Goal: Book appointment/travel/reservation

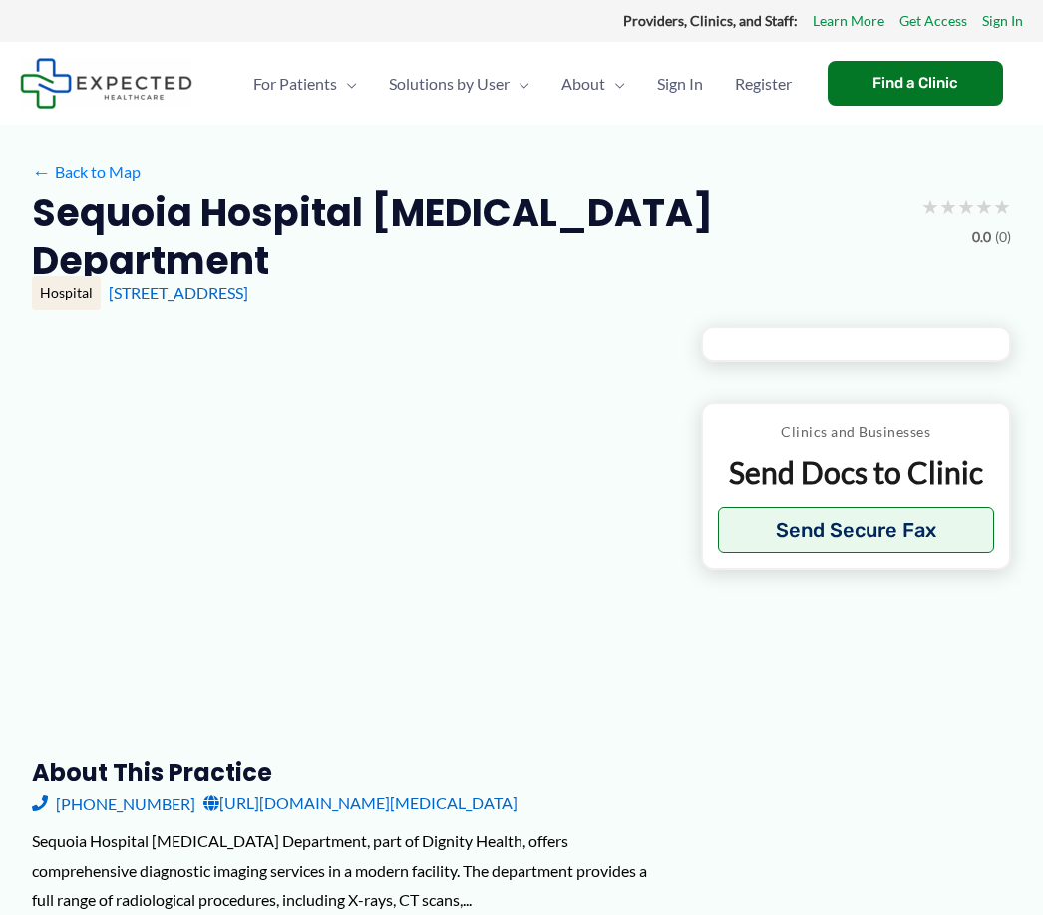
type input "**********"
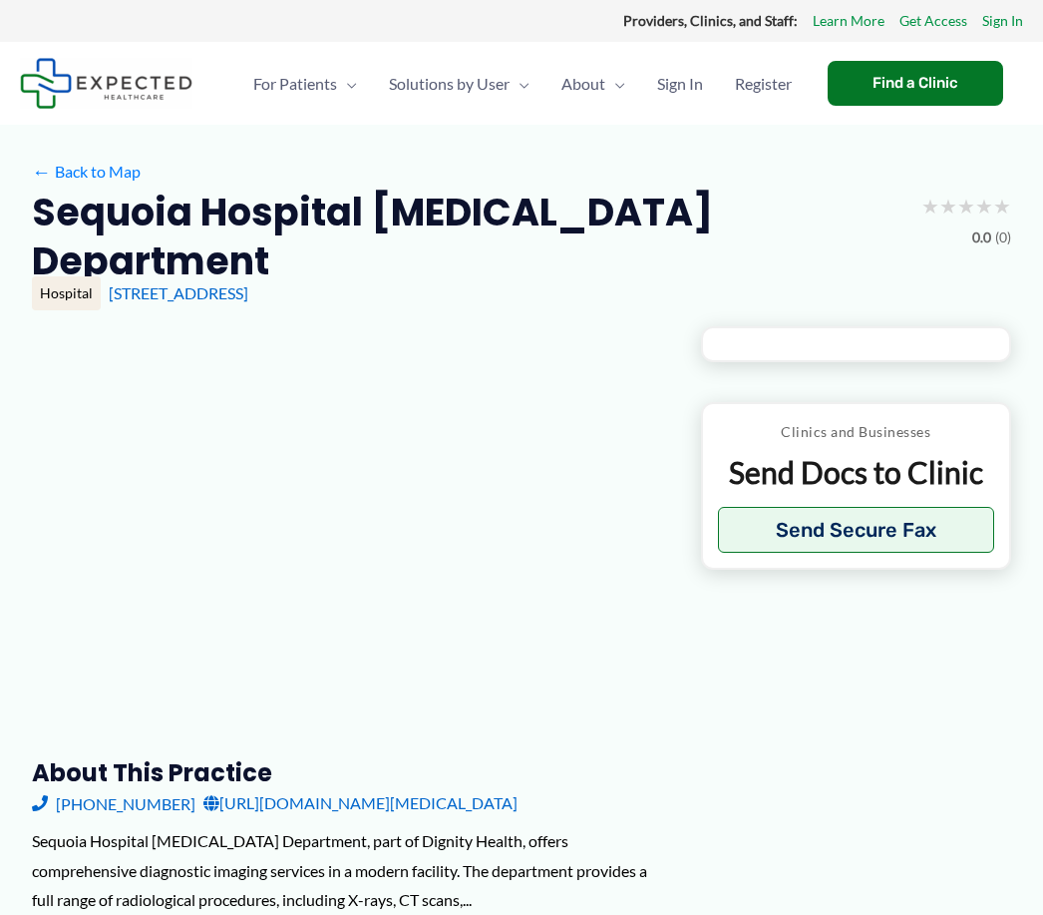
type input "**********"
type input "*"
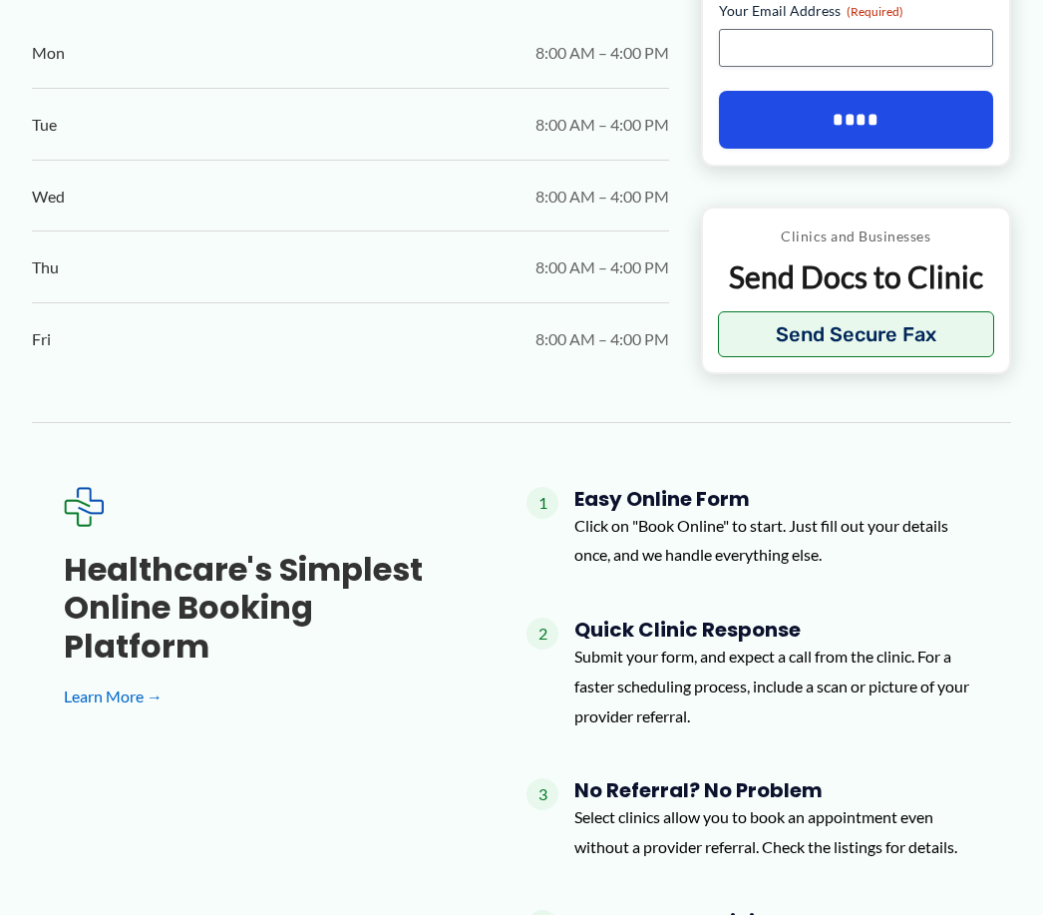
scroll to position [1858, 0]
